Goal: Task Accomplishment & Management: Use online tool/utility

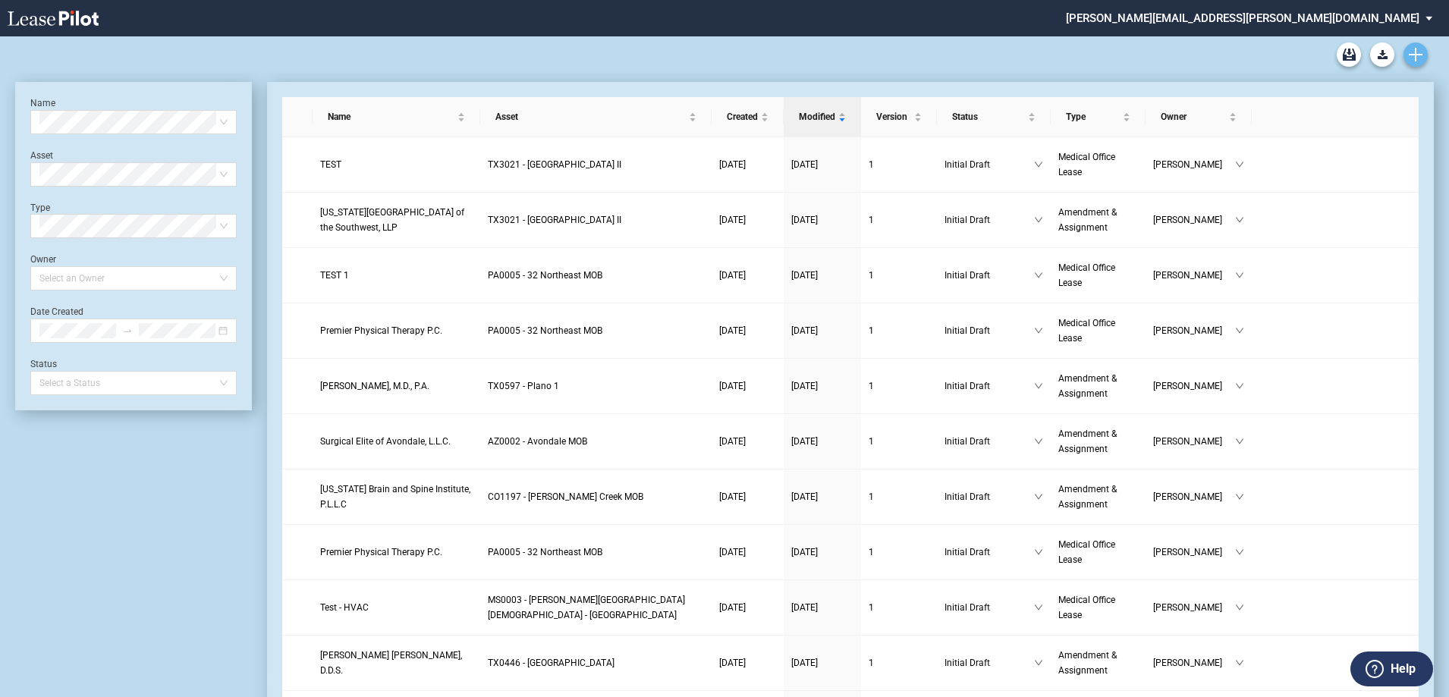
click at [1422, 55] on use "Create new document" at bounding box center [1416, 55] width 14 height 14
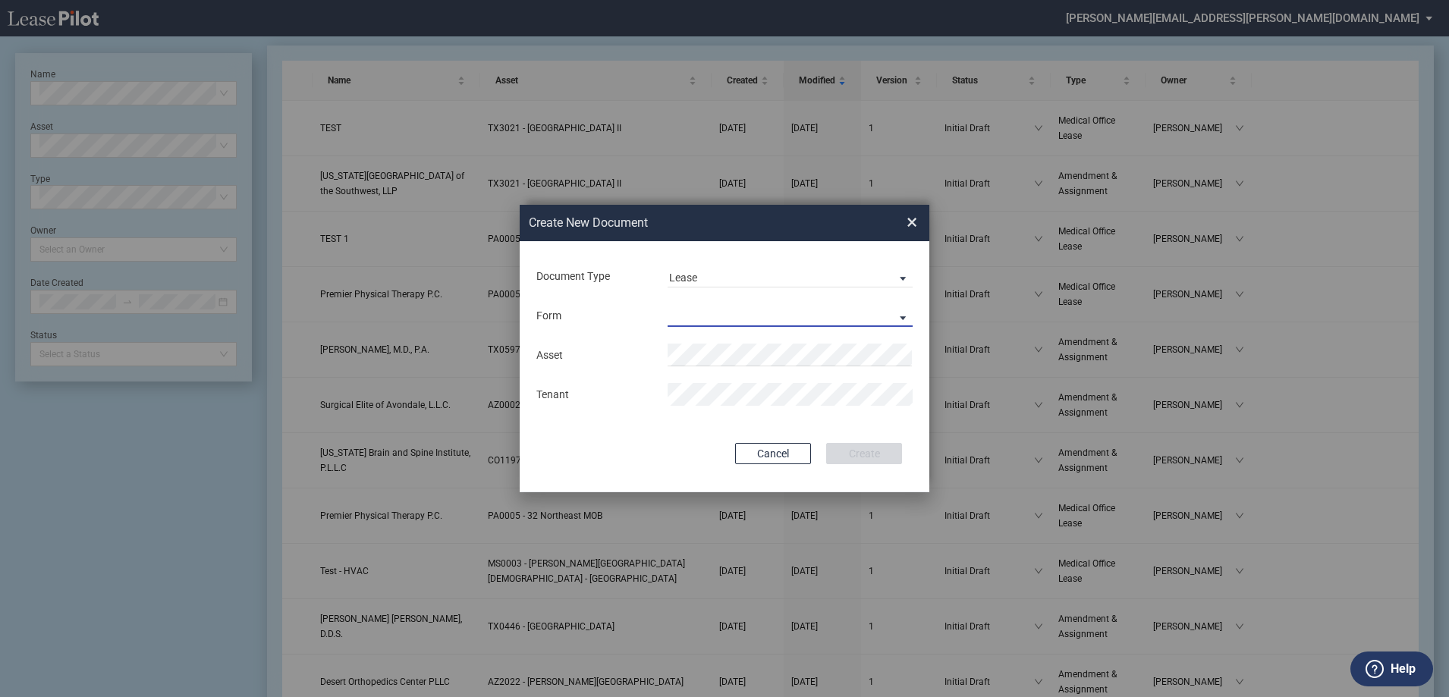
click at [775, 314] on md-select "Medical Office Lease Scottsdale Lease Louisville Lease 1370 Medical Place Lease…" at bounding box center [790, 315] width 245 height 23
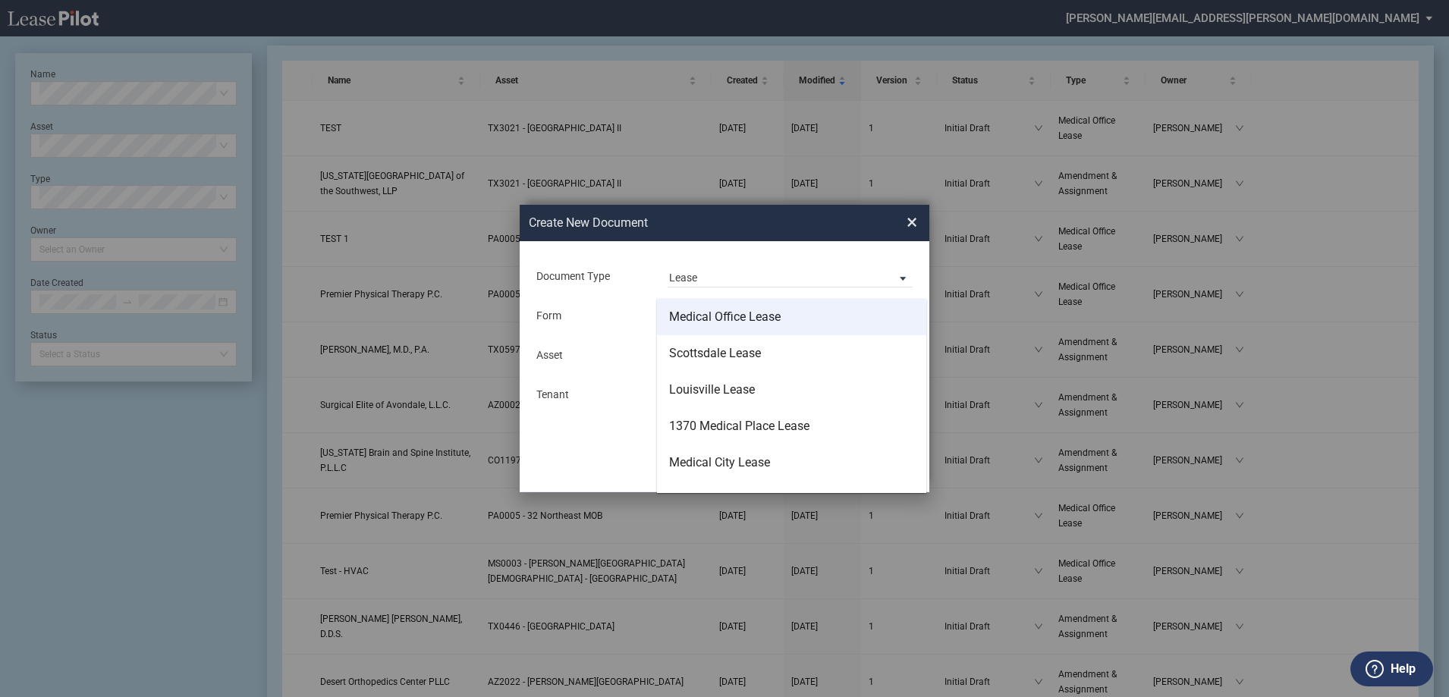
click at [774, 314] on div "Medical Office Lease" at bounding box center [725, 317] width 112 height 17
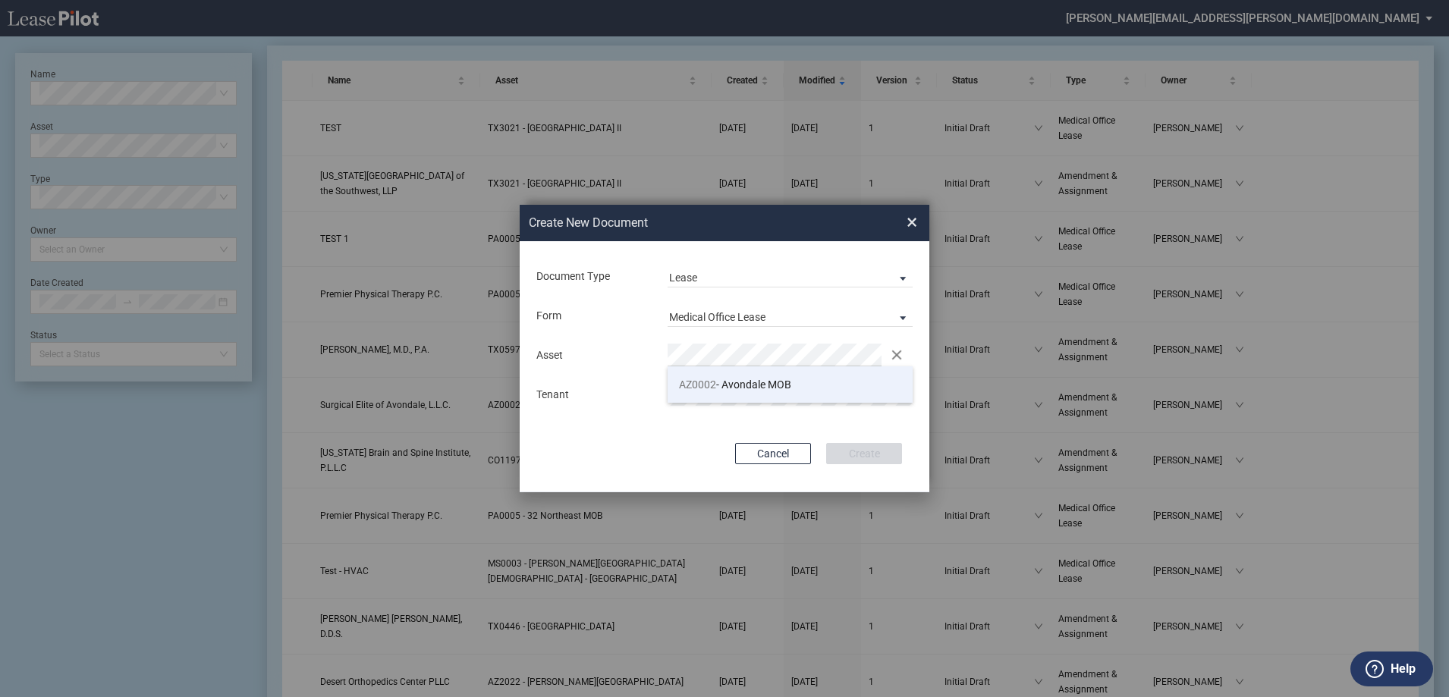
click at [726, 391] on span "AZ0002 - Avondale MOB" at bounding box center [735, 385] width 112 height 12
click at [876, 454] on button "Create" at bounding box center [864, 453] width 76 height 21
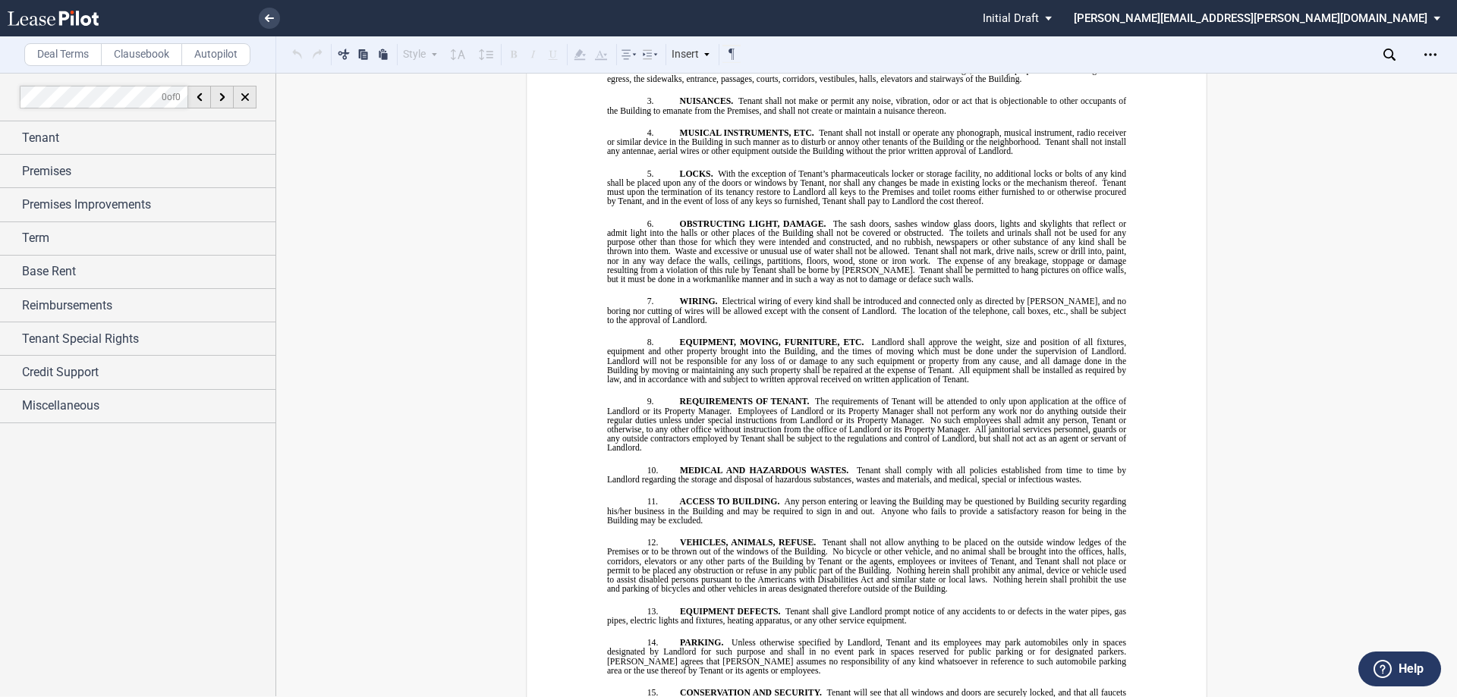
scroll to position [13828, 0]
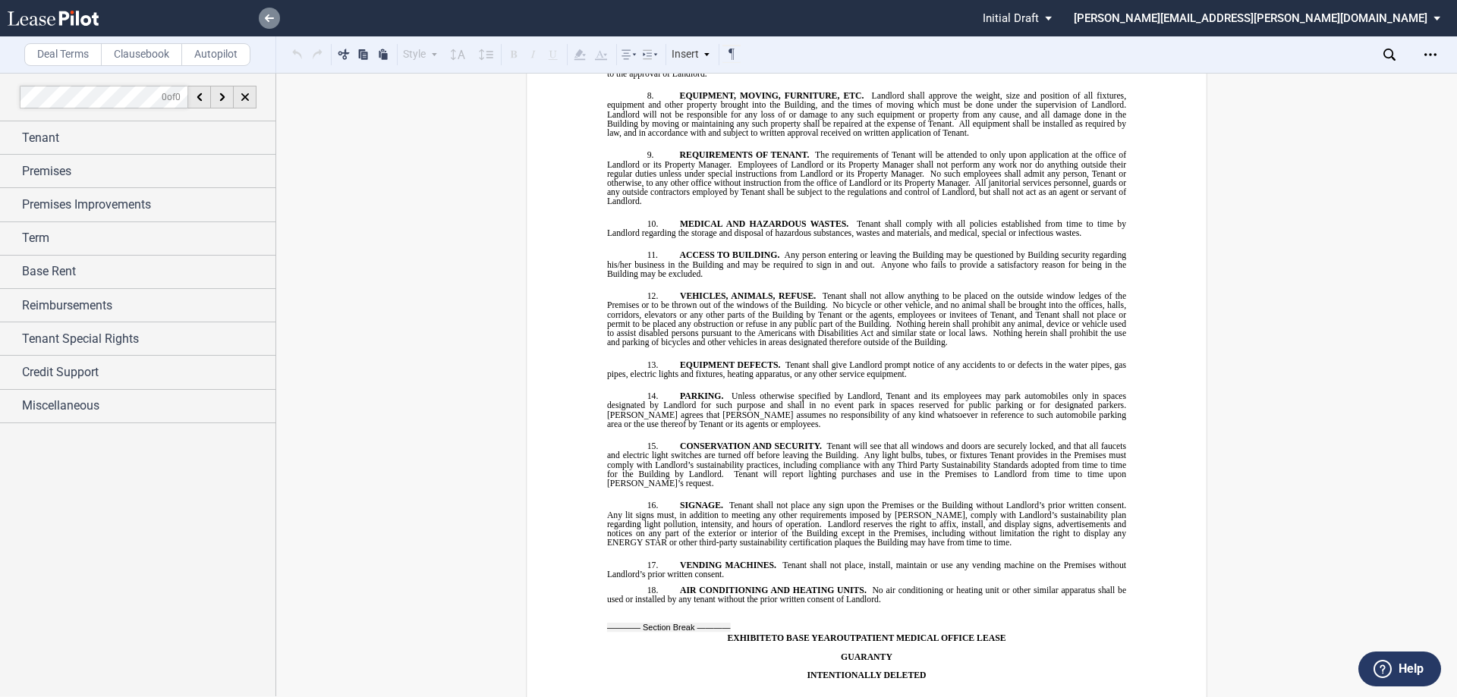
click at [266, 16] on icon at bounding box center [269, 18] width 9 height 8
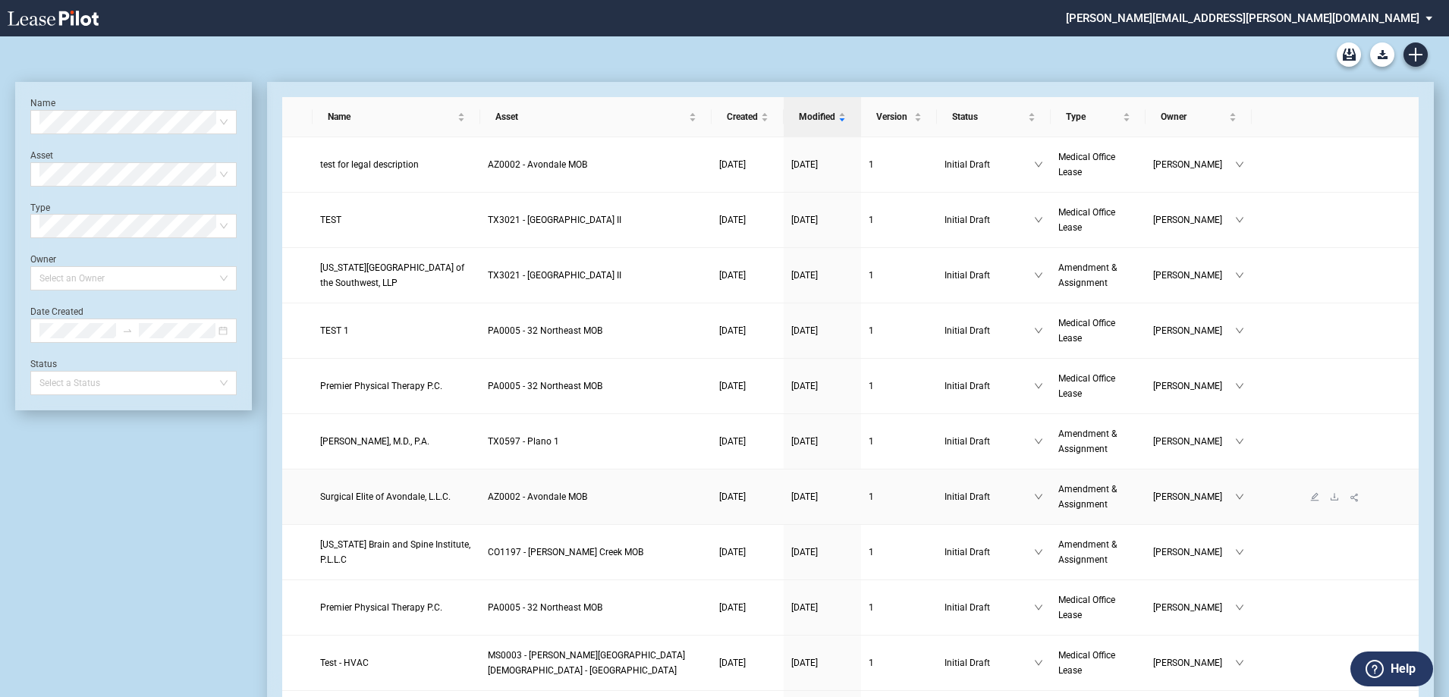
click at [586, 492] on span "AZ0002 - Avondale MOB" at bounding box center [537, 497] width 99 height 11
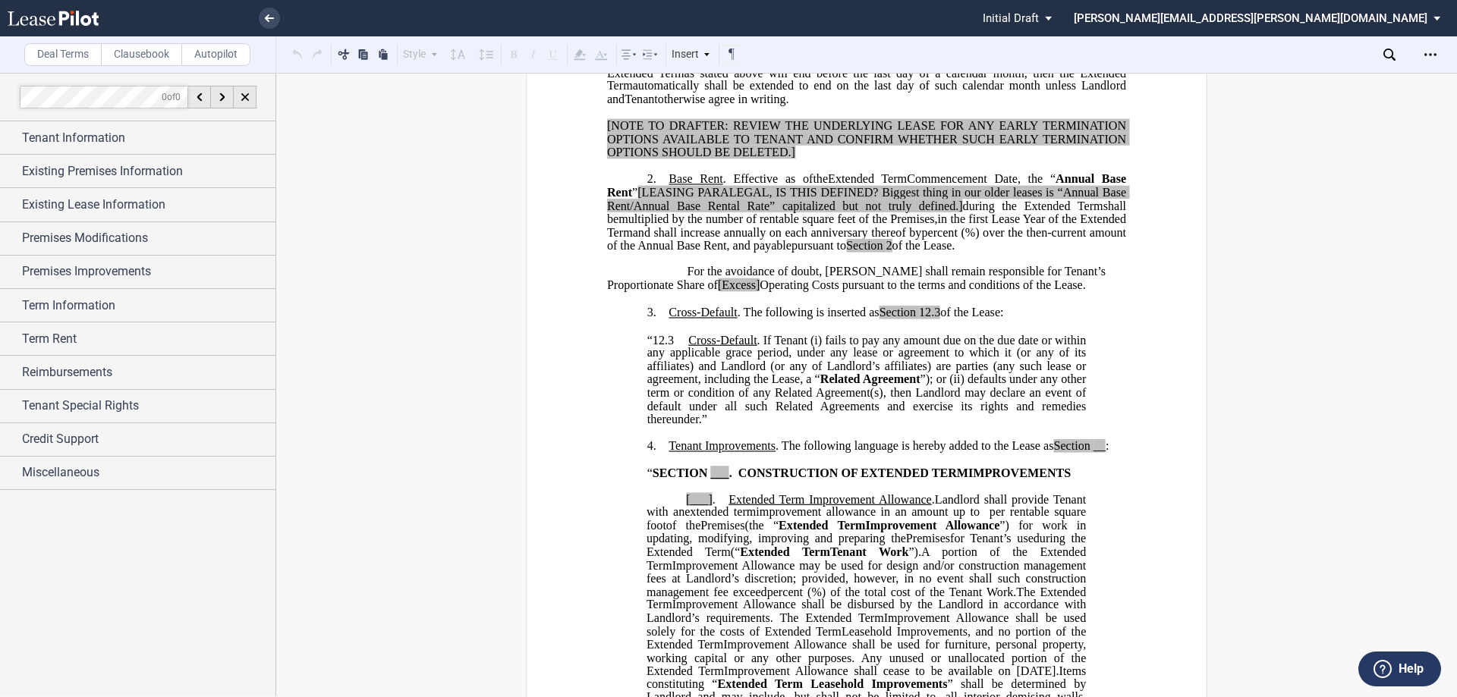
scroll to position [607, 0]
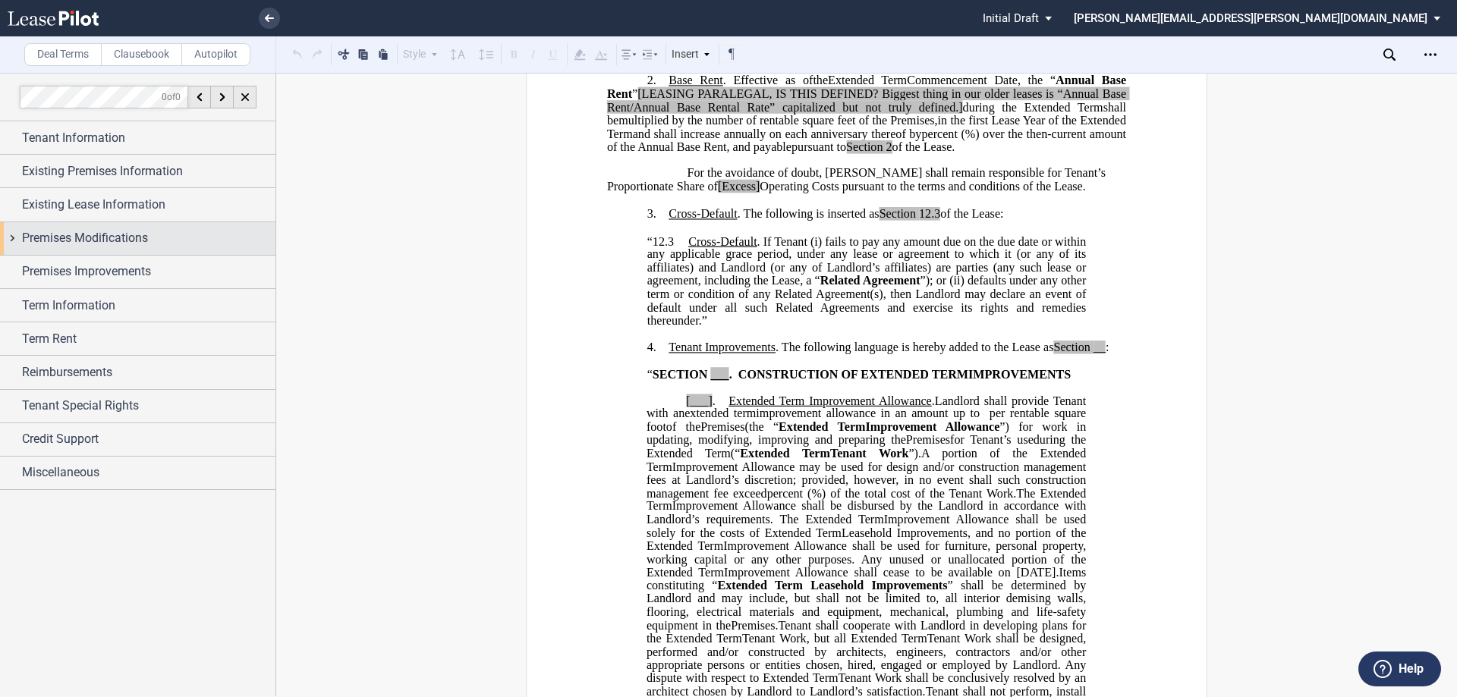
click at [141, 243] on span "Premises Modifications" at bounding box center [85, 238] width 126 height 18
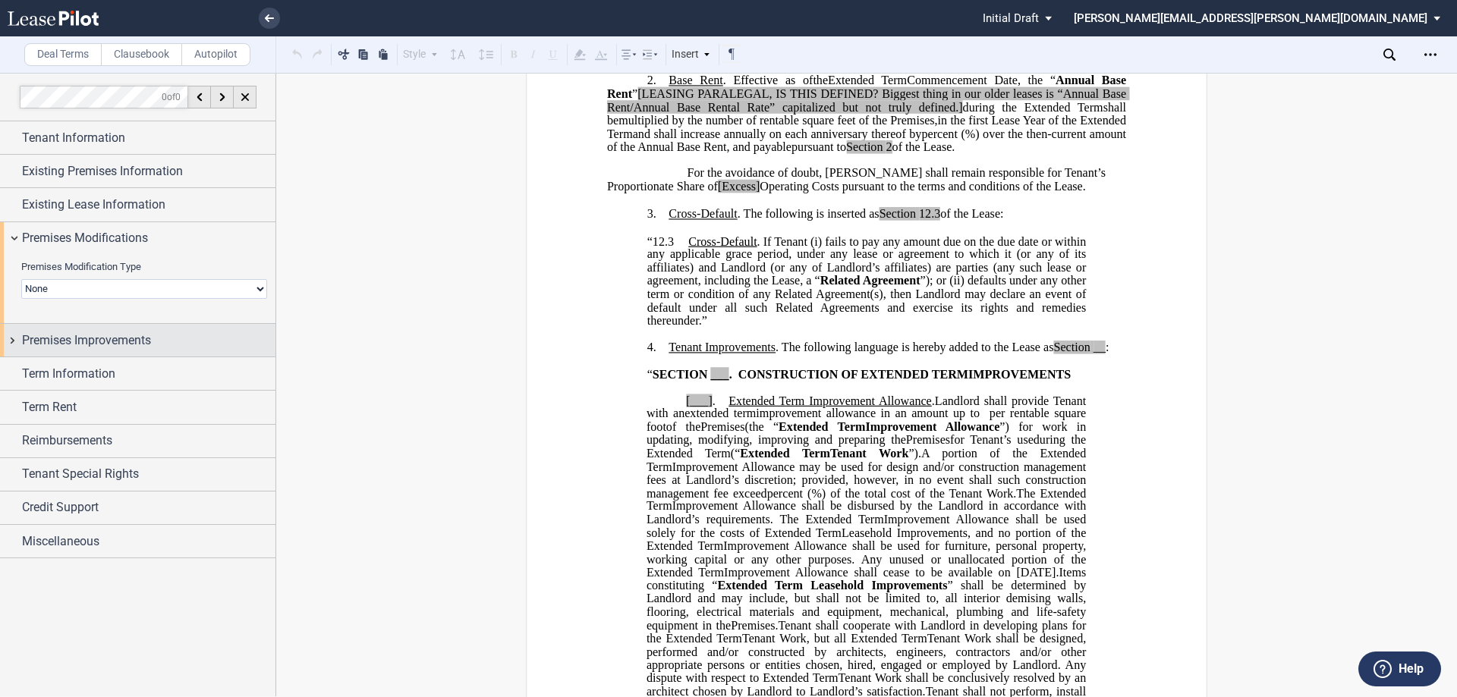
click at [114, 324] on div "Premises Improvements" at bounding box center [137, 340] width 275 height 33
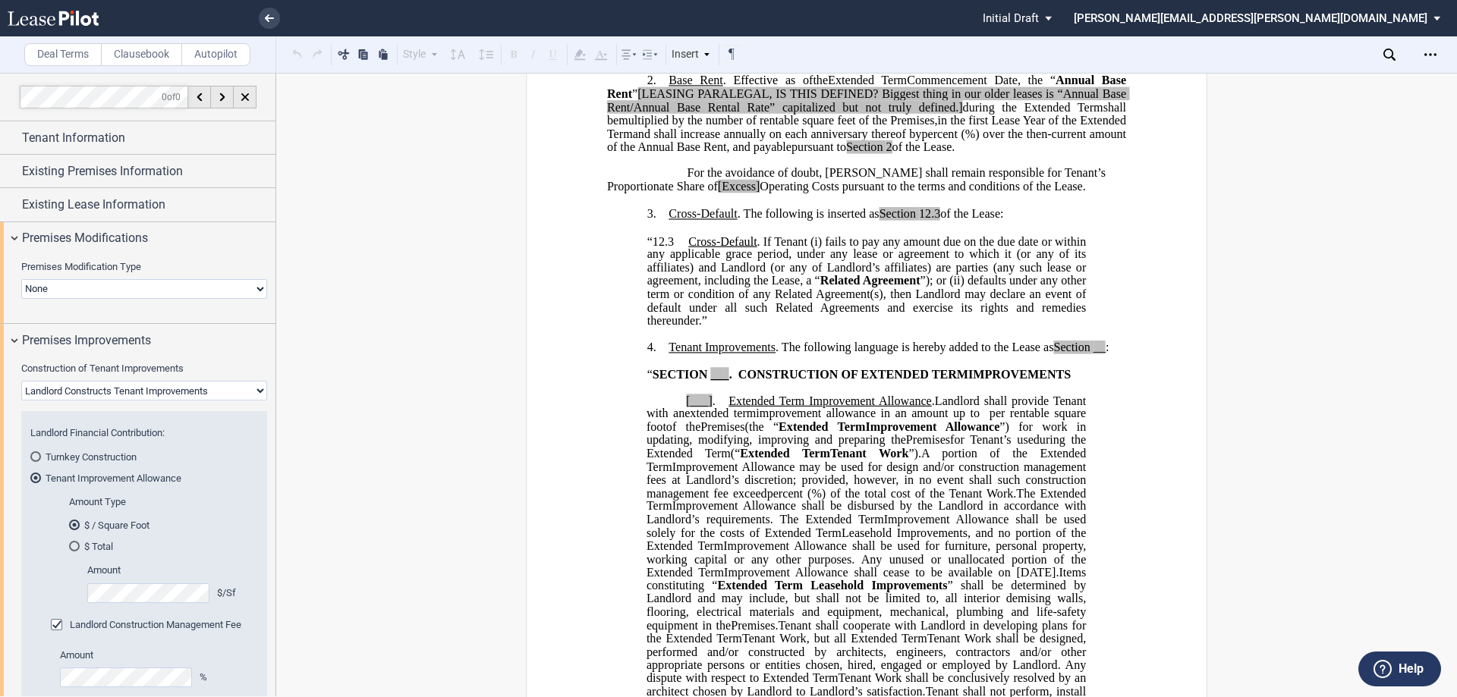
click at [120, 388] on select "Landlord Constructs Tenant Improvements Tenant Constructs Tenant Improvements "…" at bounding box center [144, 391] width 246 height 20
select select "tenant"
click at [21, 381] on select "Landlord Constructs Tenant Improvements Tenant Constructs Tenant Improvements "…" at bounding box center [144, 391] width 246 height 20
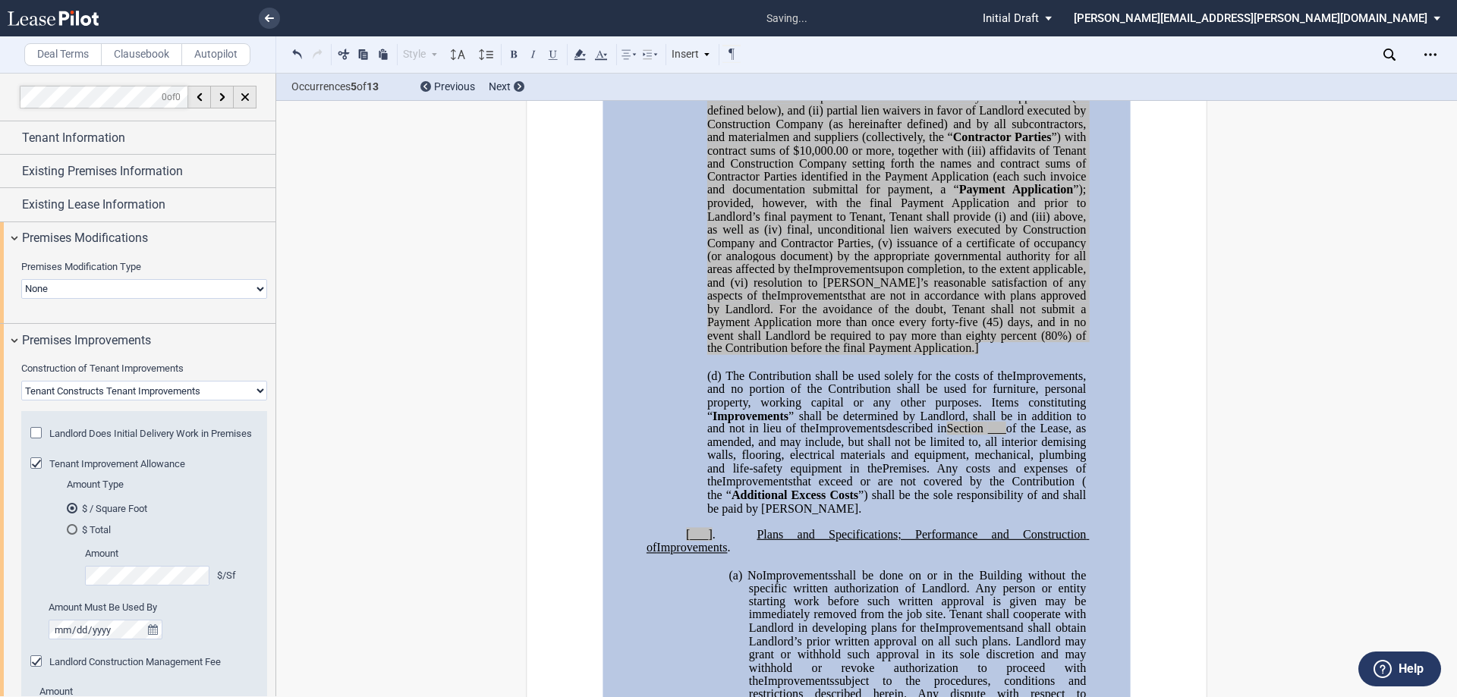
click at [839, 369] on p at bounding box center [866, 362] width 519 height 13
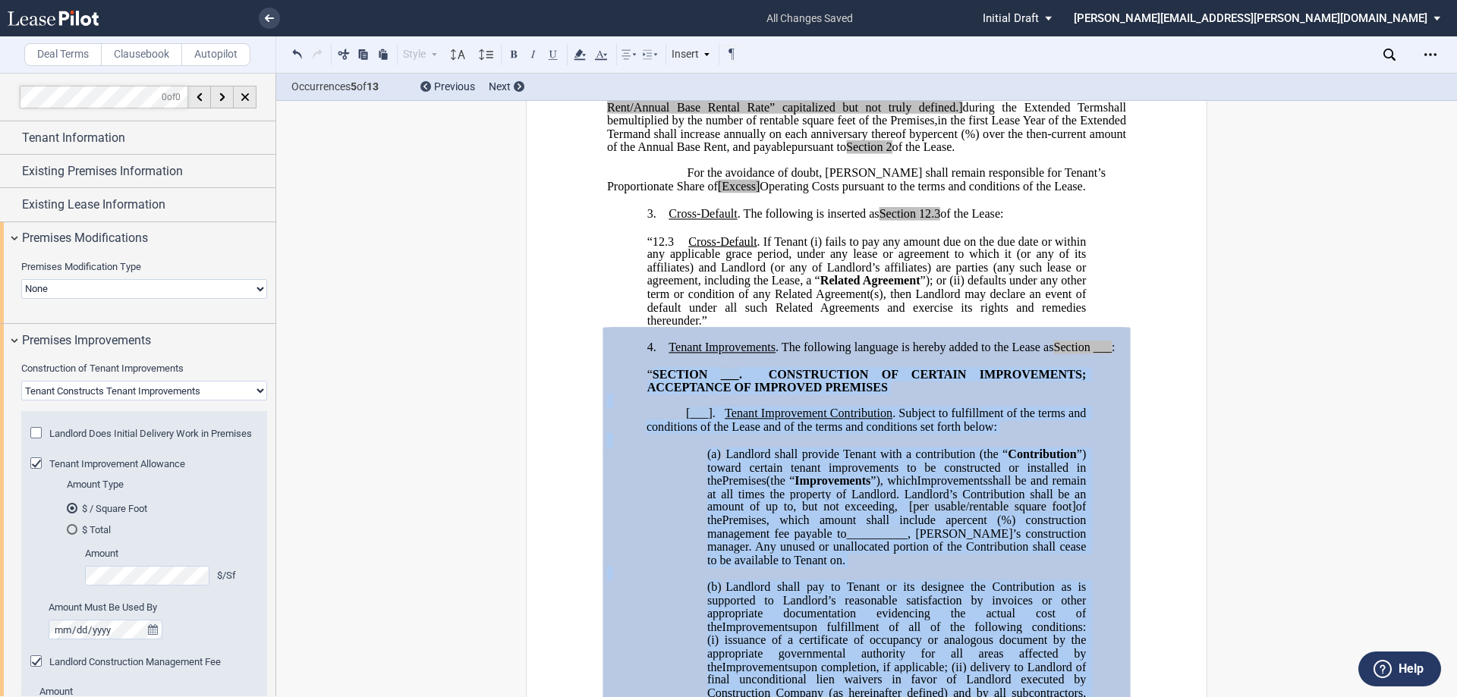
drag, startPoint x: 673, startPoint y: 470, endPoint x: 652, endPoint y: 416, distance: 57.9
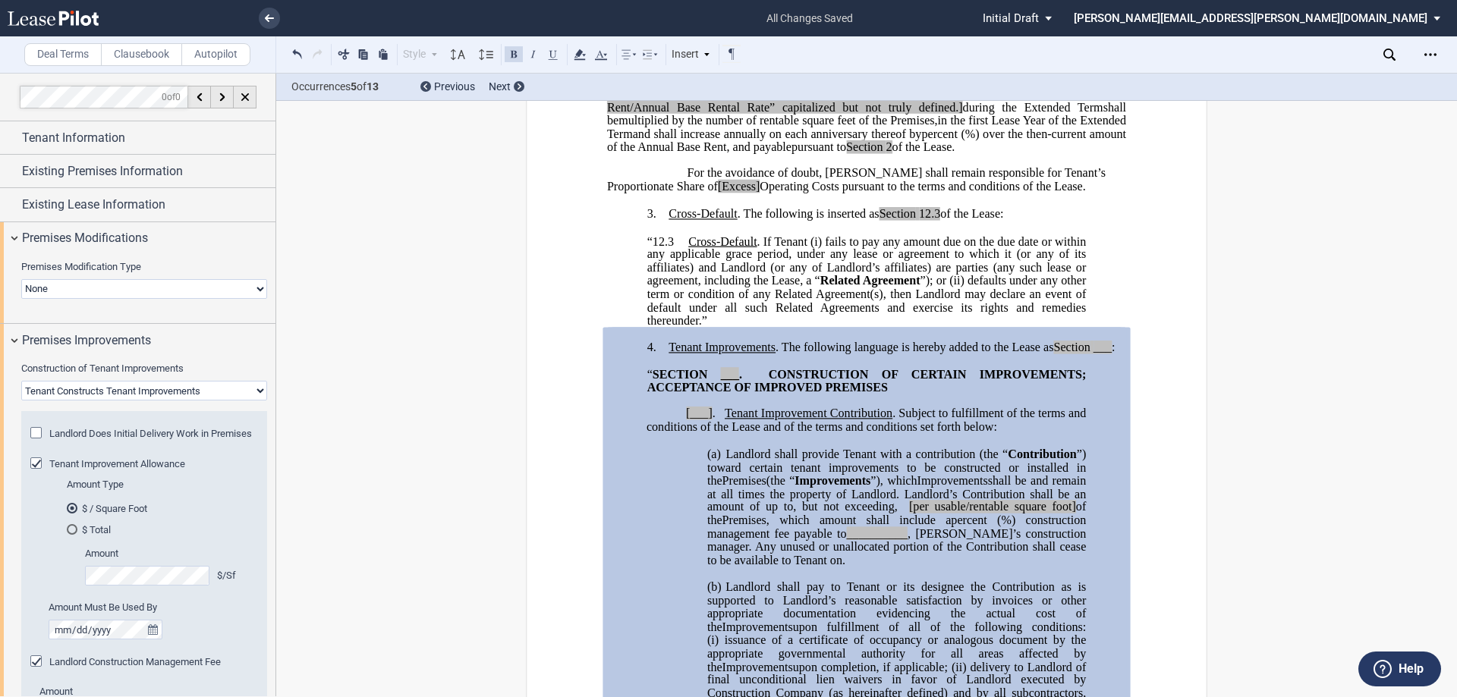
drag, startPoint x: 697, startPoint y: 421, endPoint x: 663, endPoint y: 422, distance: 34.1
click at [677, 407] on p at bounding box center [866, 401] width 519 height 13
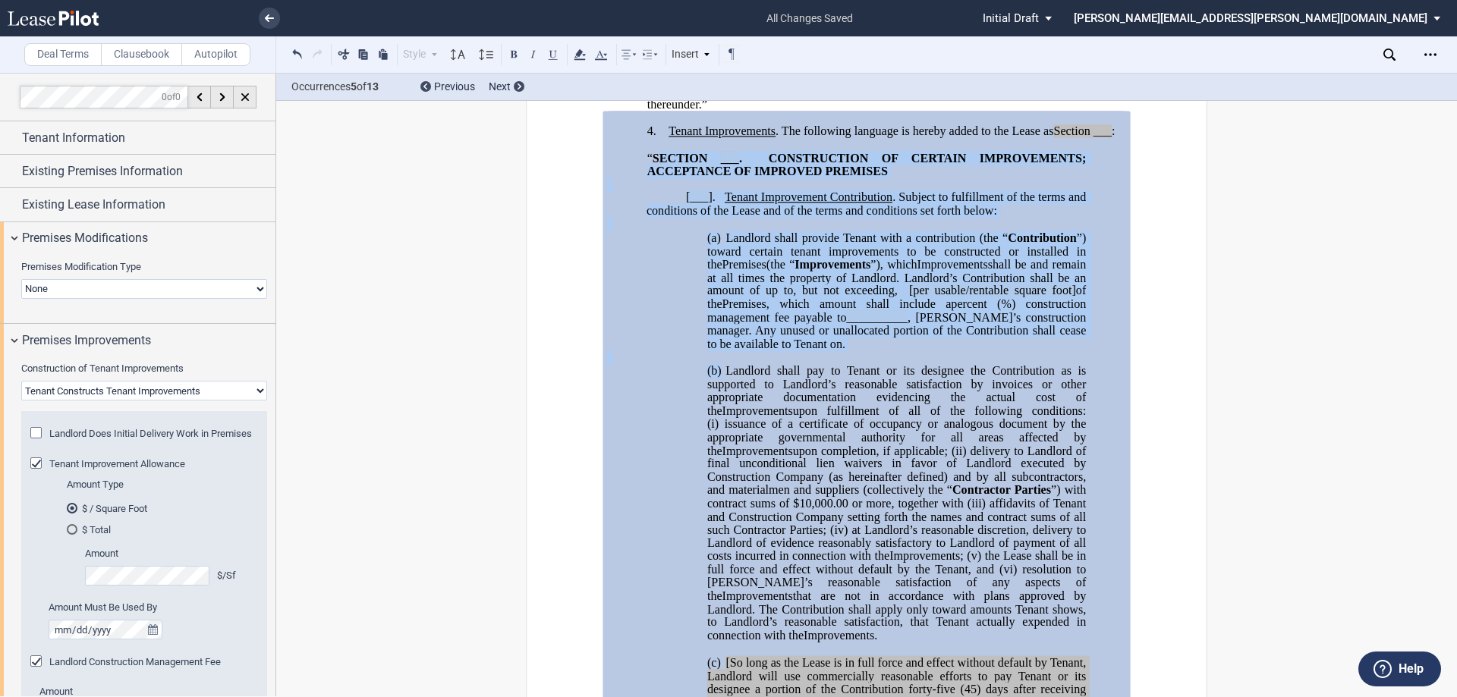
drag, startPoint x: 652, startPoint y: 409, endPoint x: 748, endPoint y: 423, distance: 96.6
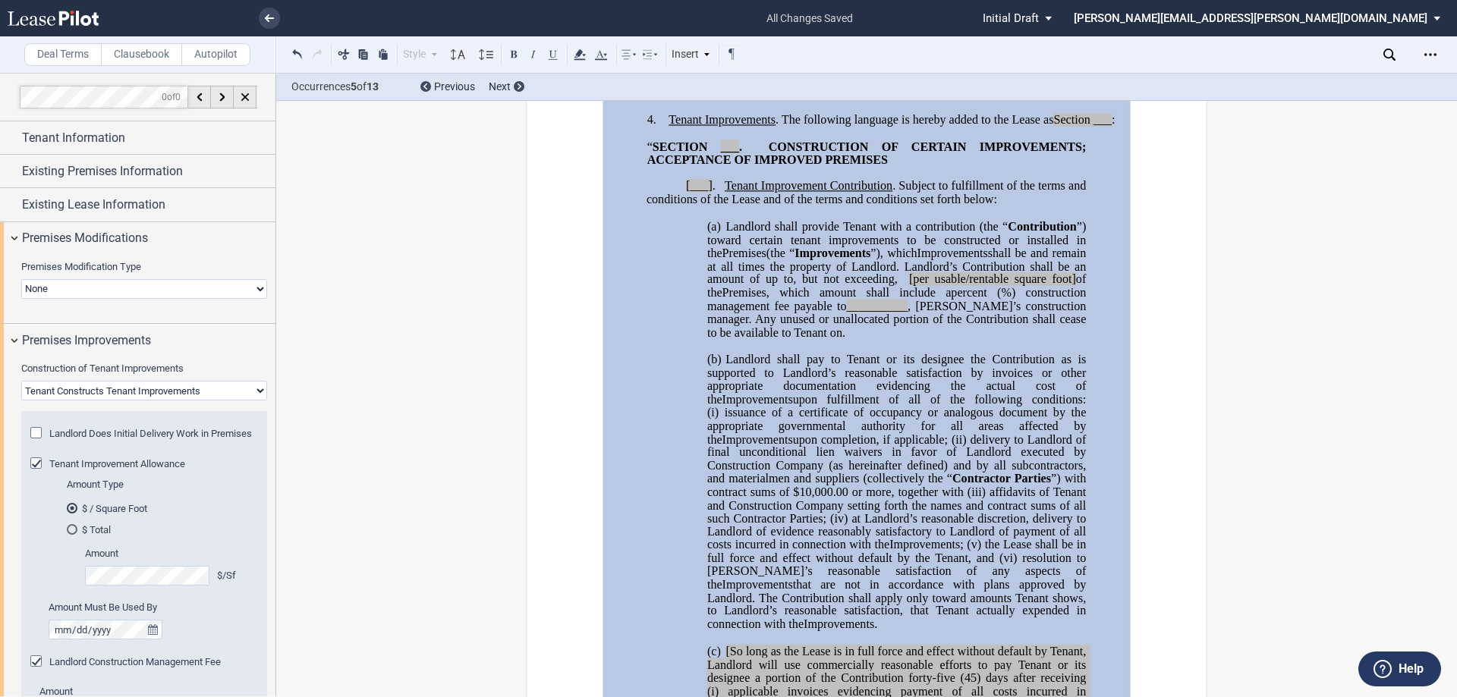
drag, startPoint x: 765, startPoint y: 420, endPoint x: 750, endPoint y: 402, distance: 23.6
click at [760, 406] on span "Landlord shall pay to Tenant or its designee the Contribution as is supported t…" at bounding box center [898, 379] width 382 height 53
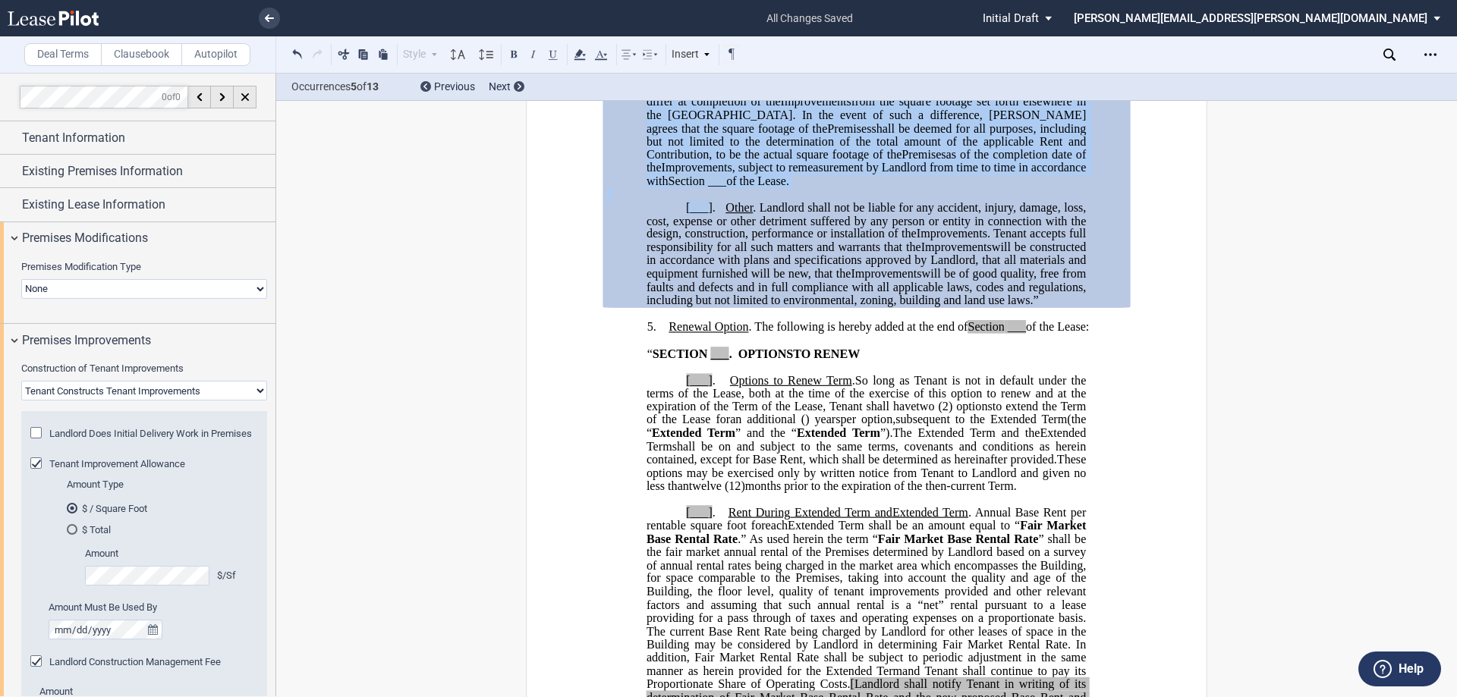
scroll to position [3338, 0]
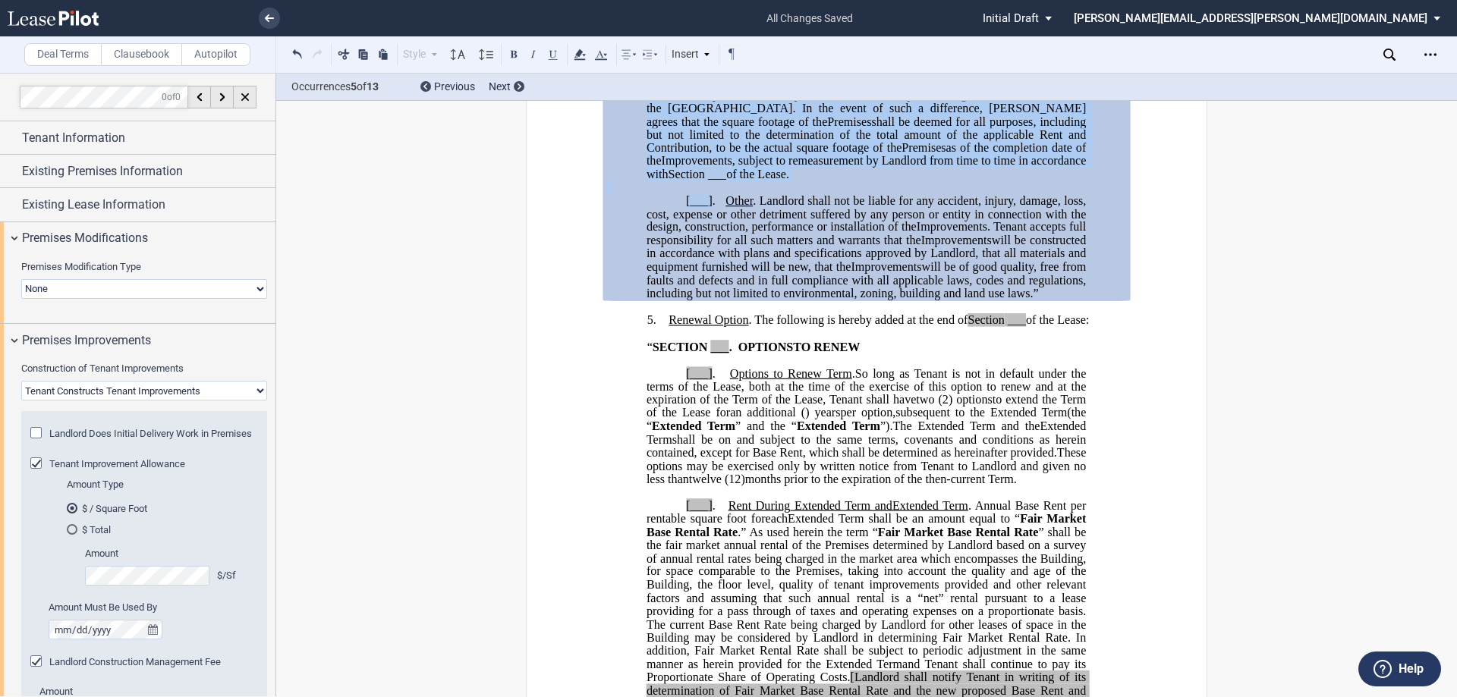
drag, startPoint x: 648, startPoint y: 181, endPoint x: 661, endPoint y: 311, distance: 131.1
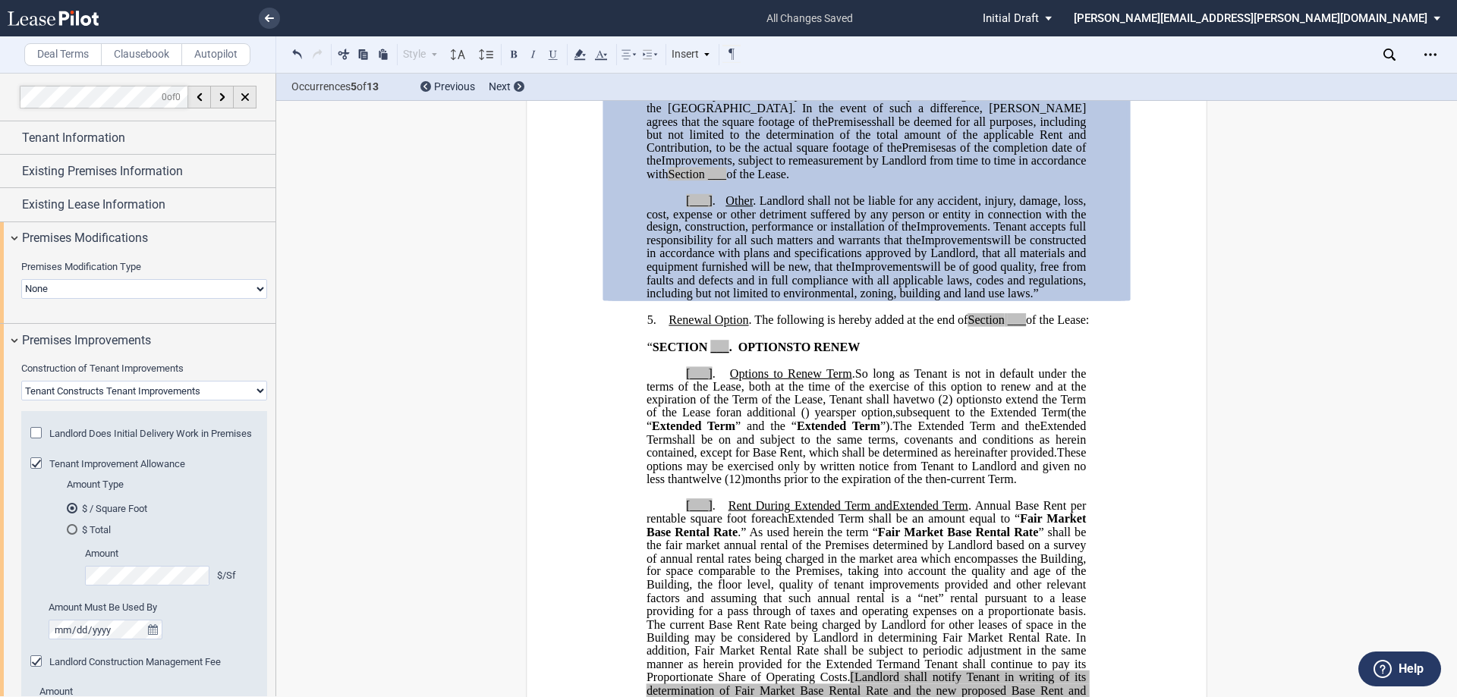
click at [658, 300] on span "will be of good quality, free from faults and defects and in full compliance wi…" at bounding box center [867, 279] width 442 height 39
click at [713, 354] on span "___" at bounding box center [719, 347] width 18 height 14
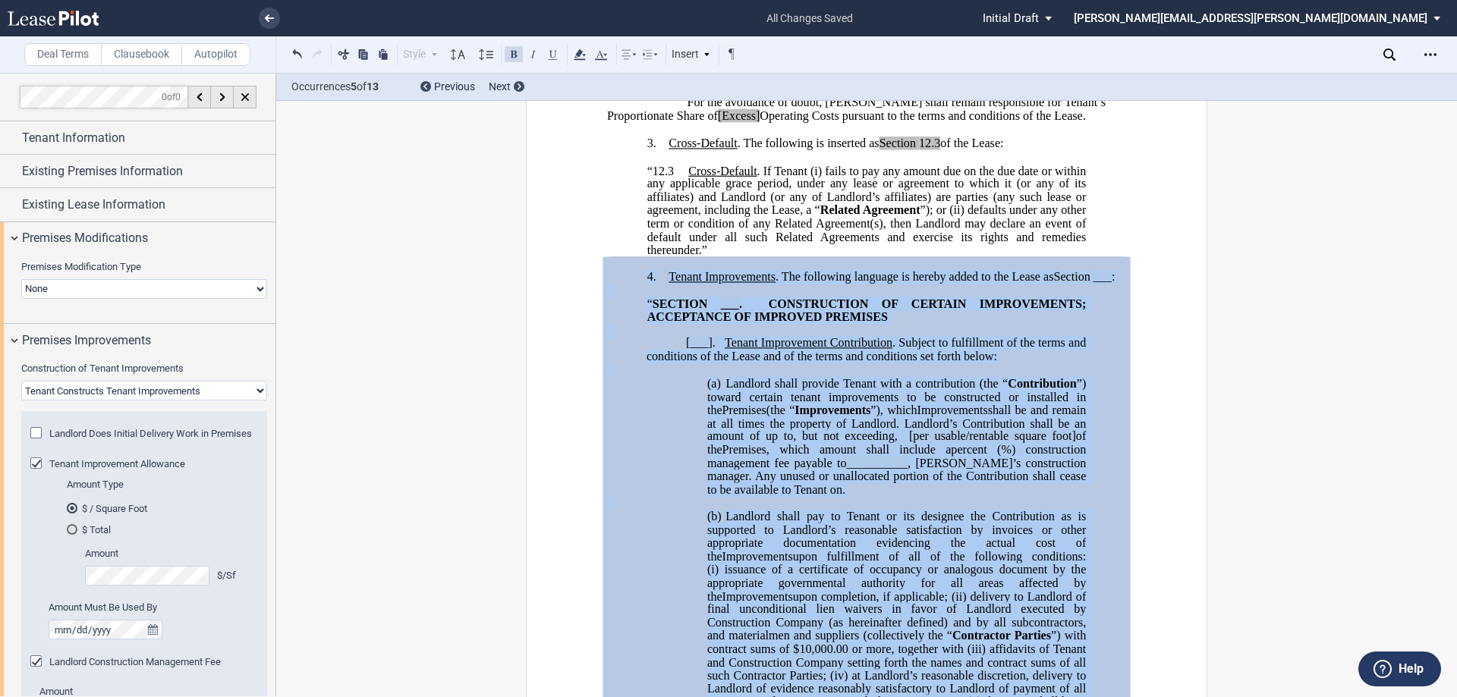
scroll to position [607, 0]
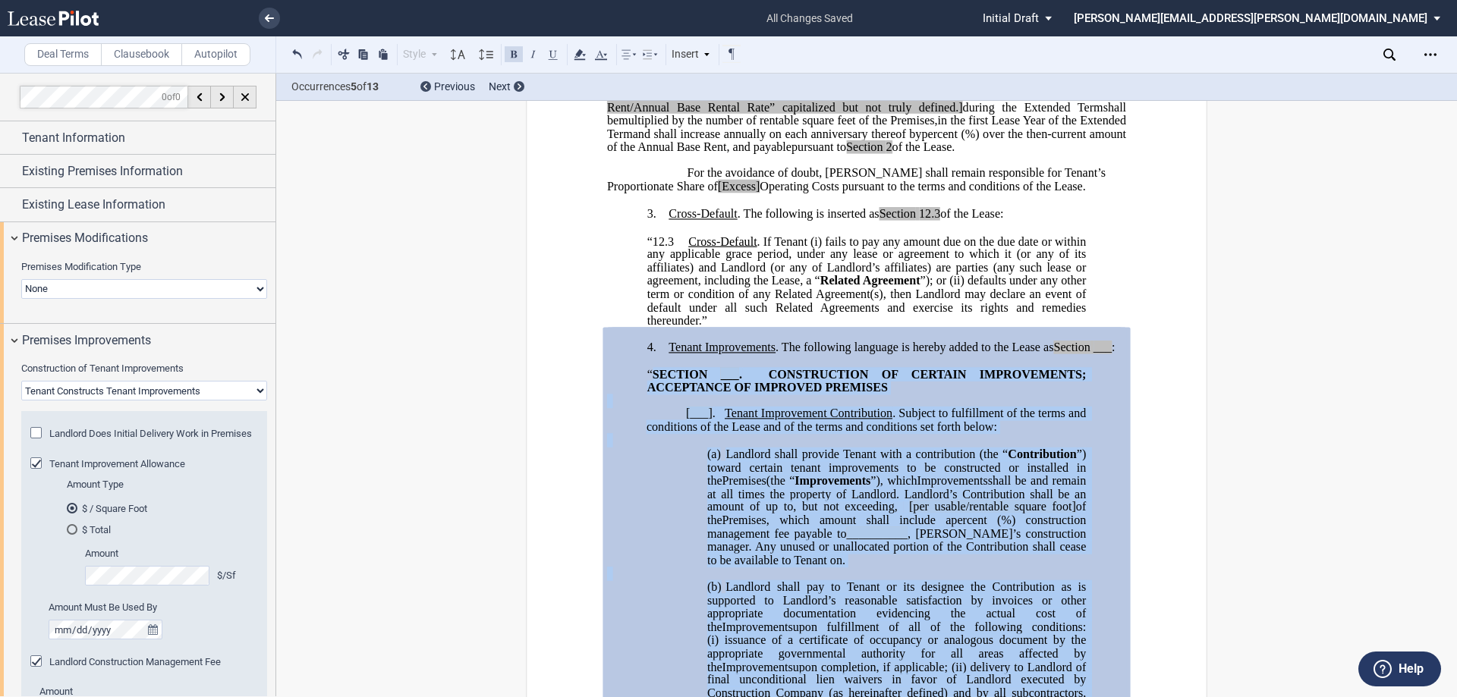
drag, startPoint x: 677, startPoint y: 320, endPoint x: 655, endPoint y: 413, distance: 95.7
copy div "﻿ ECTION ___ . CONSTRUCTION OF CERTAIN IMPROVEMENTS; ACCEPTANCE OF EXPANSION SP…"
drag, startPoint x: 650, startPoint y: 634, endPoint x: 630, endPoint y: 623, distance: 22.8
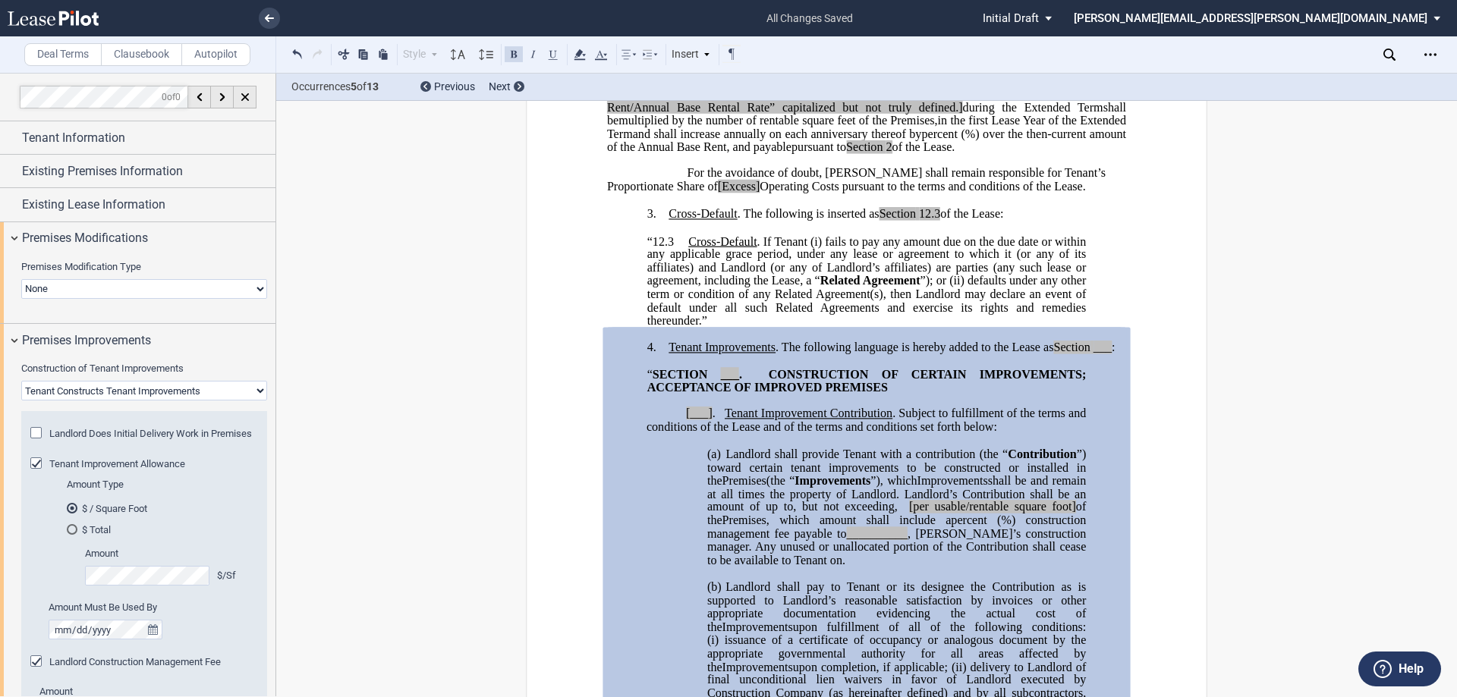
click at [761, 514] on span "shall be and remain at all times the property of Landlord. Landlord’s Contribut…" at bounding box center [898, 493] width 382 height 39
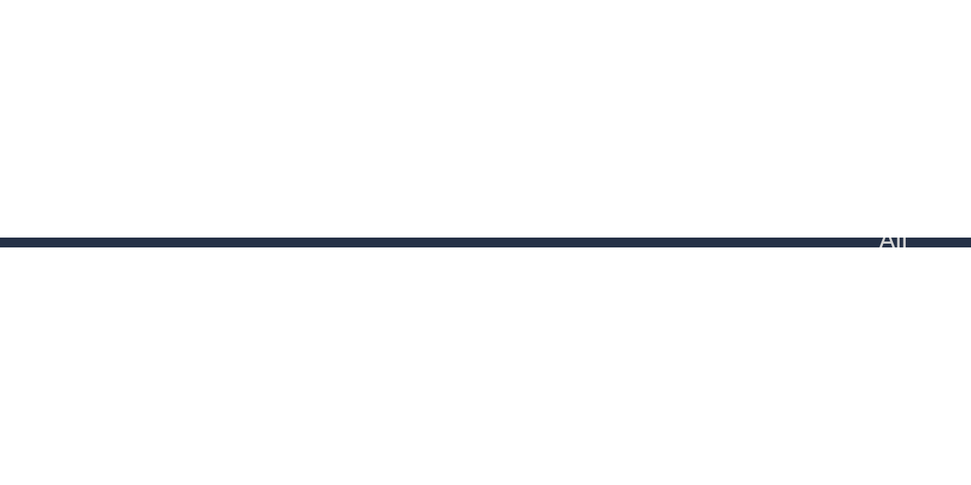
scroll to position [3111, 0]
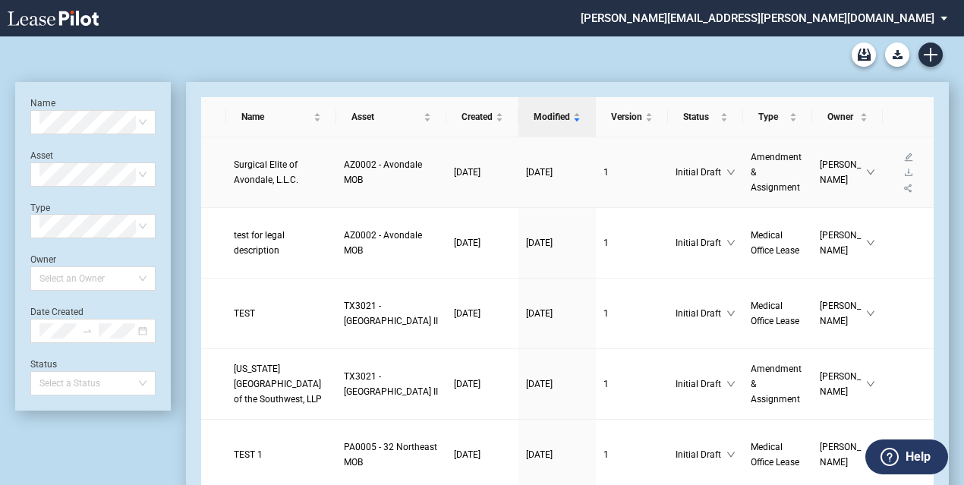
click at [267, 165] on span "Surgical Elite of Avondale, L.L.C." at bounding box center [266, 172] width 64 height 26
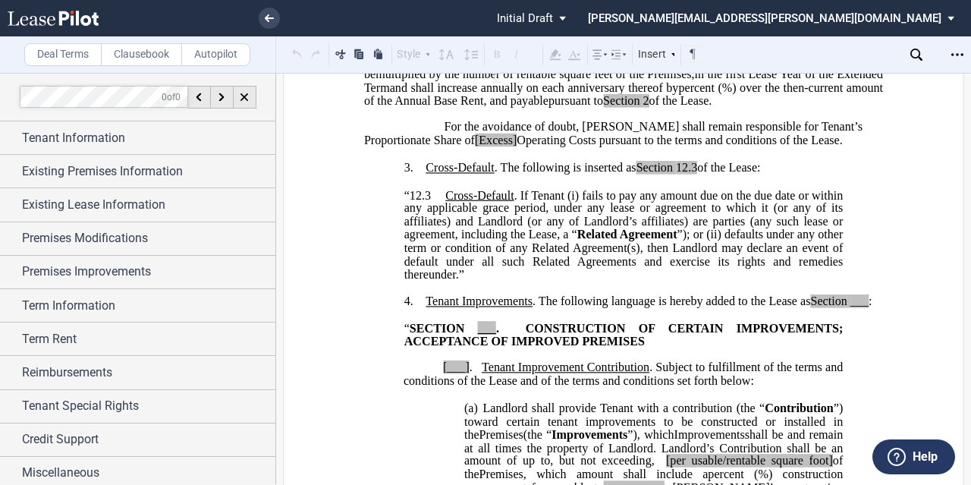
scroll to position [759, 0]
